Goal: Task Accomplishment & Management: Manage account settings

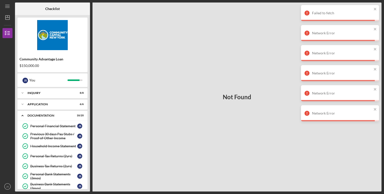
scroll to position [169, 0]
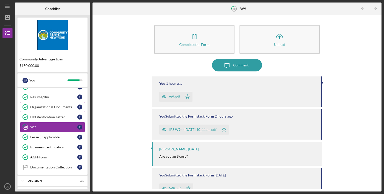
scroll to position [169, 0]
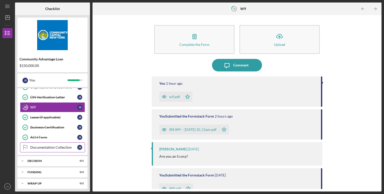
click at [52, 145] on div "Documentation Collection" at bounding box center [53, 147] width 47 height 4
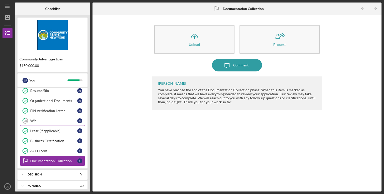
scroll to position [169, 0]
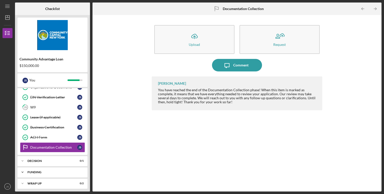
click at [43, 172] on div "Icon/Expander Funding 0 / 3" at bounding box center [53, 172] width 70 height 10
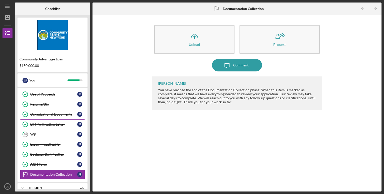
scroll to position [201, 0]
